Goal: Entertainment & Leisure: Consume media (video, audio)

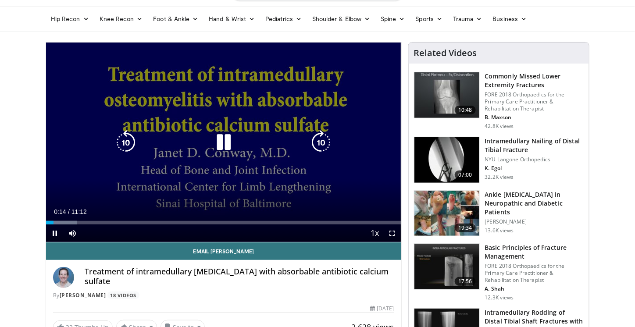
scroll to position [88, 0]
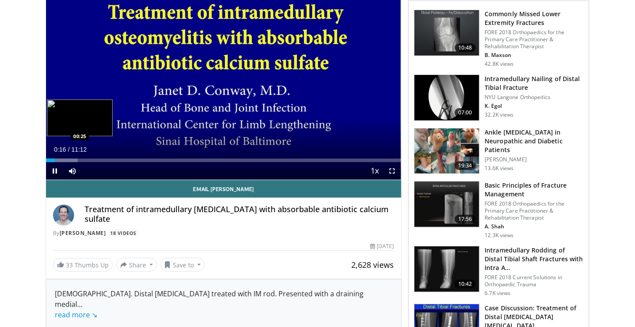
click at [59, 160] on div "Progress Bar" at bounding box center [62, 161] width 32 height 4
click at [69, 159] on div "Progress Bar" at bounding box center [62, 161] width 32 height 4
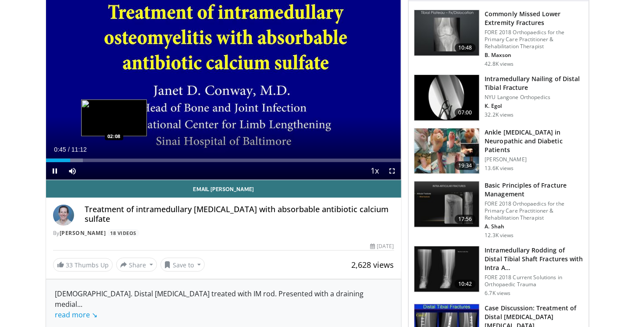
click at [114, 158] on div "Loaded : 10.41% 00:45 02:08" at bounding box center [223, 158] width 355 height 8
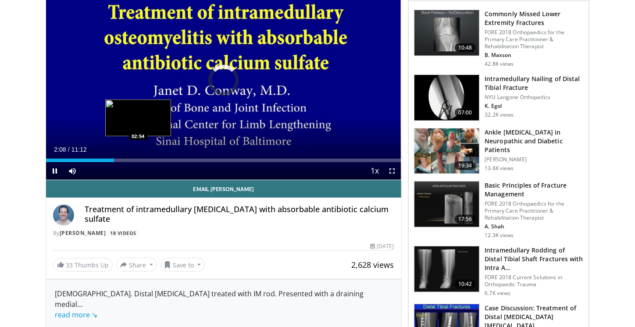
click at [138, 159] on div "Loaded : 0.00% 02:08 02:54" at bounding box center [223, 161] width 355 height 4
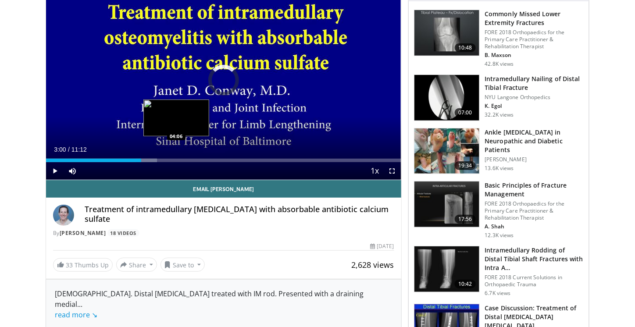
click at [176, 160] on div "Loaded : 31.24% 03:00 04:06" at bounding box center [223, 161] width 355 height 4
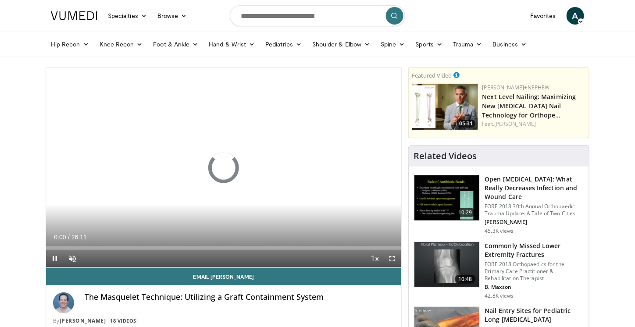
click at [104, 246] on div "10 seconds Tap to unmute" at bounding box center [223, 167] width 355 height 199
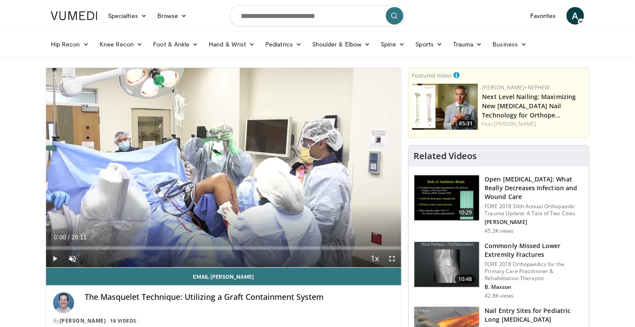
click at [113, 247] on div "Loaded : 0.00% 04:56 00:00" at bounding box center [223, 248] width 355 height 4
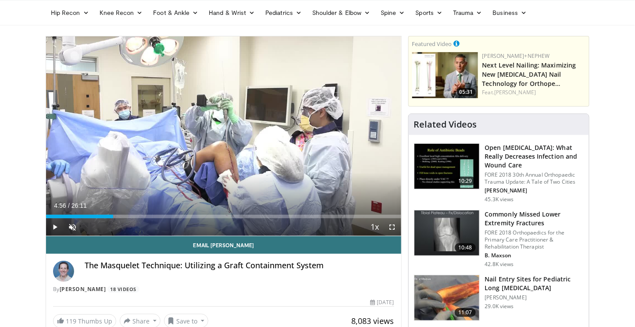
scroll to position [44, 0]
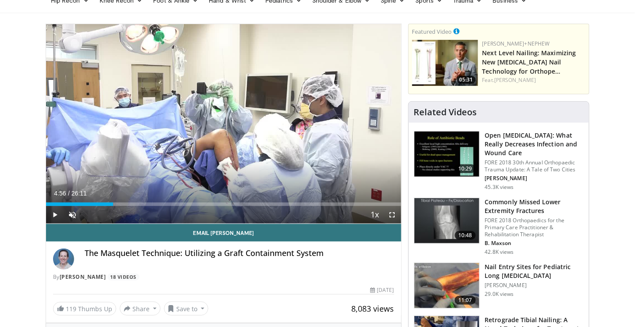
click at [159, 204] on div "Loaded : 0.00% 08:23 04:56" at bounding box center [223, 204] width 355 height 4
click at [55, 213] on span "Video Player" at bounding box center [55, 215] width 18 height 18
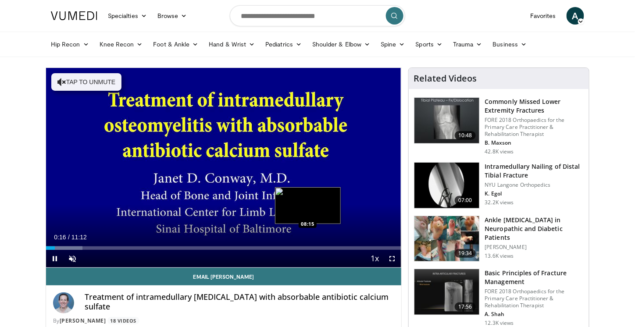
click at [308, 248] on div "Loaded : 10.31% 00:16 08:15" at bounding box center [223, 248] width 355 height 4
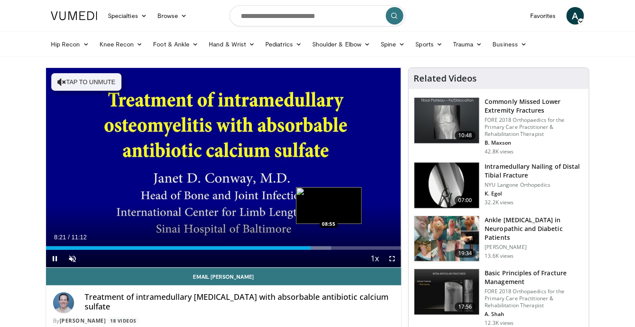
click at [330, 248] on div "Loaded : 80.32% 08:21 08:55" at bounding box center [223, 248] width 355 height 4
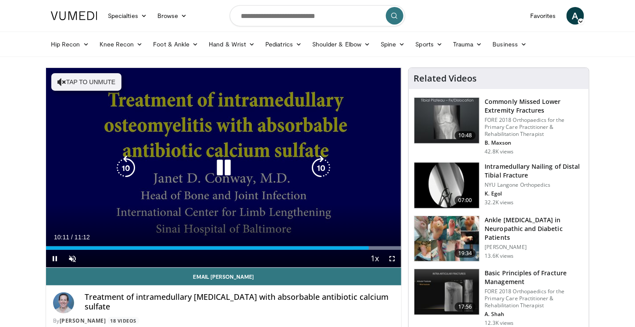
click at [226, 170] on icon "Video Player" at bounding box center [223, 168] width 25 height 25
